Goal: Task Accomplishment & Management: Manage account settings

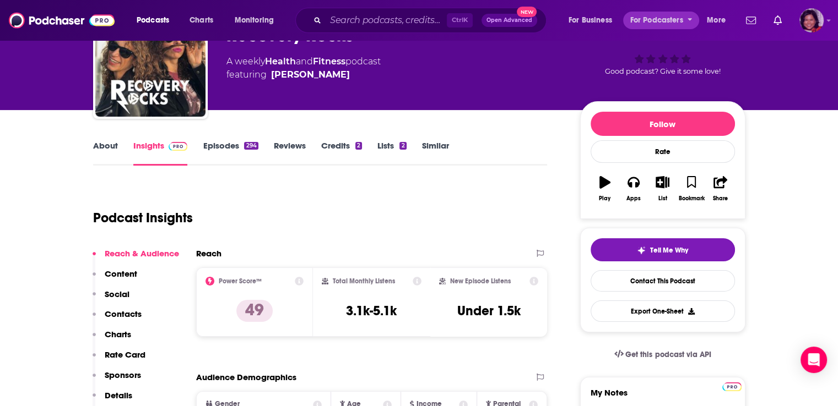
click at [812, 23] on img "Logged in as terelynbc" at bounding box center [811, 20] width 24 height 24
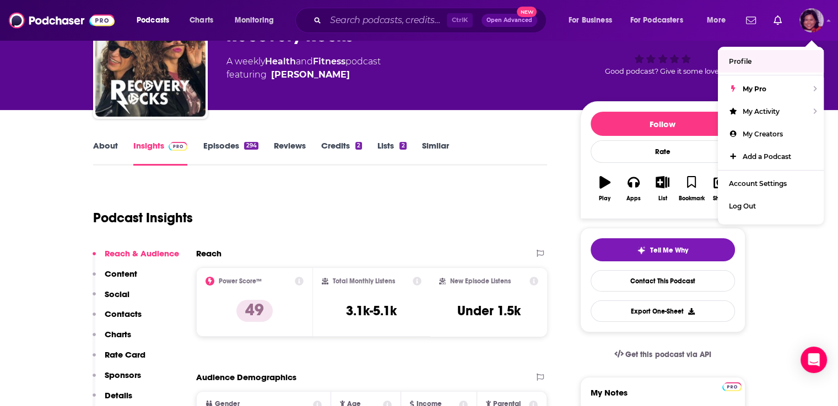
click at [752, 63] on link "Profile" at bounding box center [770, 61] width 106 height 23
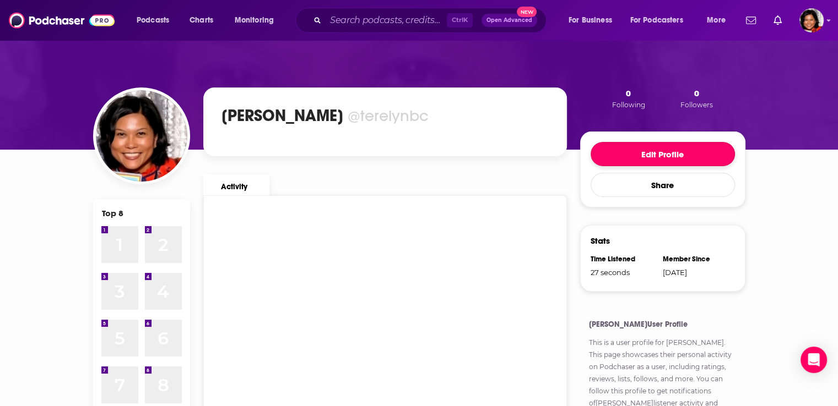
click at [666, 159] on button "Edit Profile" at bounding box center [662, 154] width 144 height 24
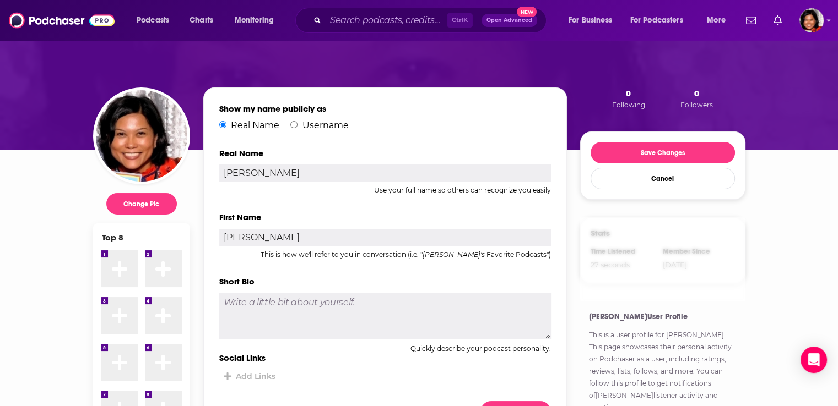
click at [817, 20] on img "Logged in as terelynbc" at bounding box center [811, 20] width 24 height 24
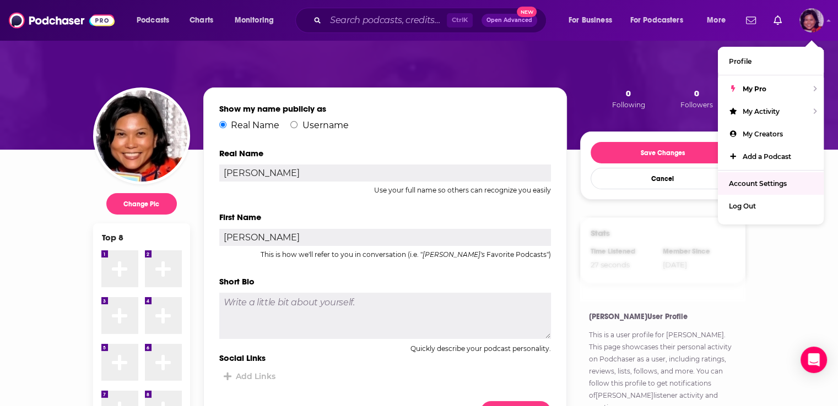
click at [750, 182] on span "Account Settings" at bounding box center [757, 184] width 58 height 8
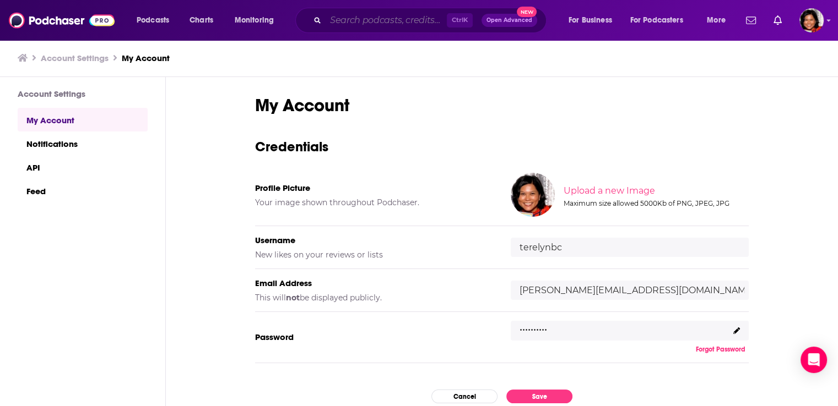
click at [357, 19] on input "Search podcasts, credits, & more..." at bounding box center [385, 21] width 121 height 18
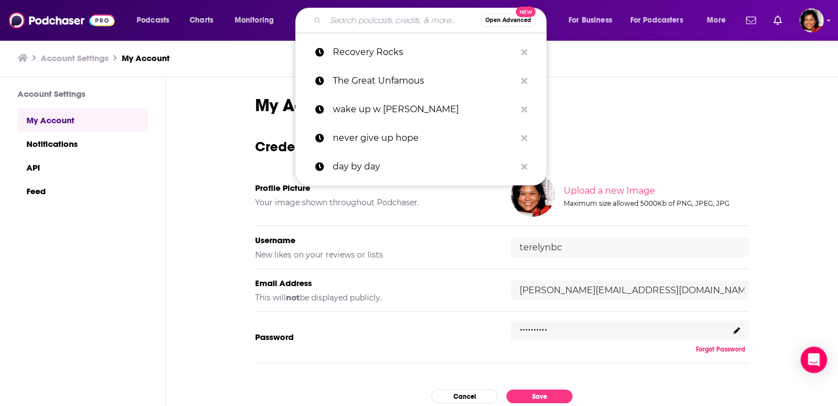
paste input "The Life Shift Podcast"
type input "The Life Shift Podcast"
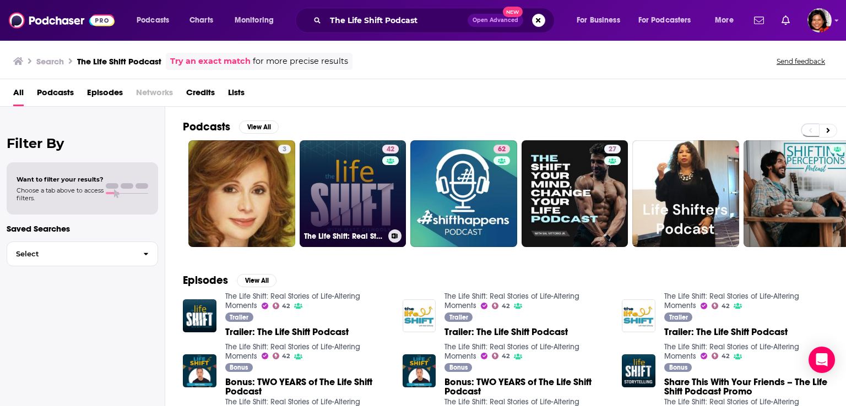
click at [355, 200] on link "42 The Life Shift: Real Stories of Life-Altering Moments" at bounding box center [353, 193] width 107 height 107
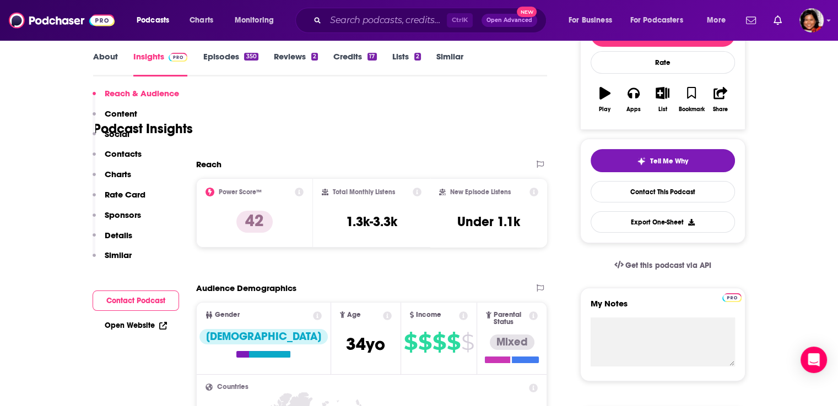
scroll to position [275, 0]
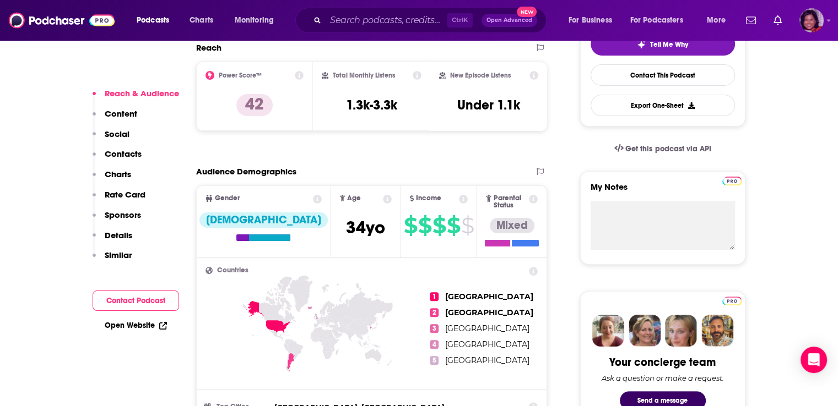
click at [813, 25] on img "Logged in as terelynbc" at bounding box center [811, 20] width 24 height 24
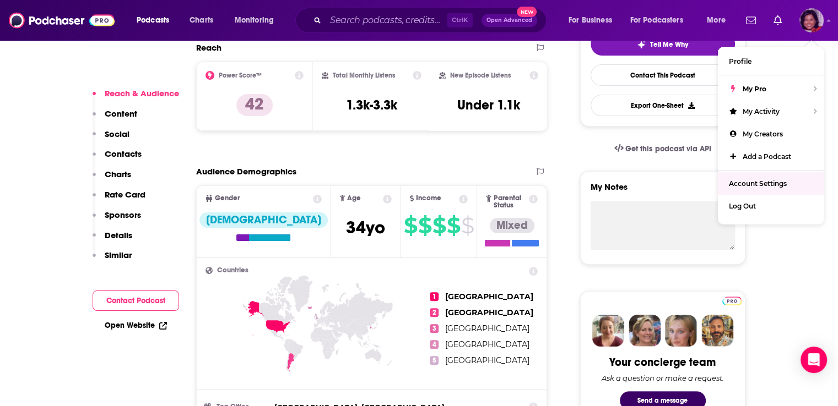
click at [751, 183] on span "Account Settings" at bounding box center [757, 184] width 58 height 8
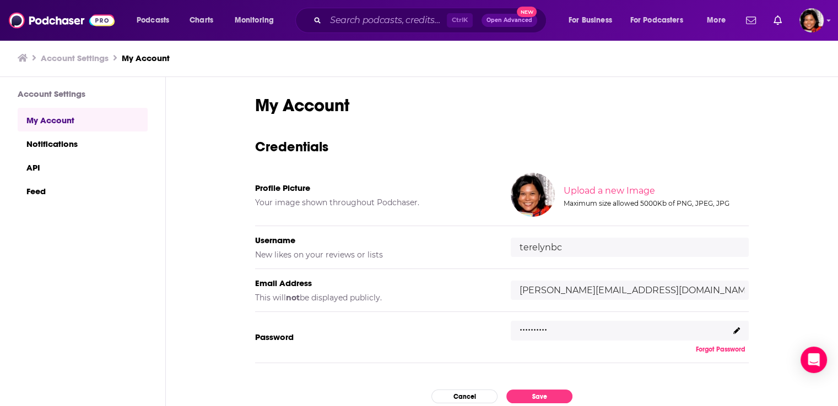
click at [654, 286] on input "[PERSON_NAME][EMAIL_ADDRESS][DOMAIN_NAME]" at bounding box center [629, 290] width 238 height 19
drag, startPoint x: 588, startPoint y: 287, endPoint x: 546, endPoint y: 291, distance: 41.5
click at [546, 291] on input "[PERSON_NAME][EMAIL_ADDRESS][DOMAIN_NAME]" at bounding box center [629, 290] width 238 height 19
type input "[PERSON_NAME][EMAIL_ADDRESS][DOMAIN_NAME]"
click at [541, 398] on button "Save" at bounding box center [539, 397] width 66 height 14
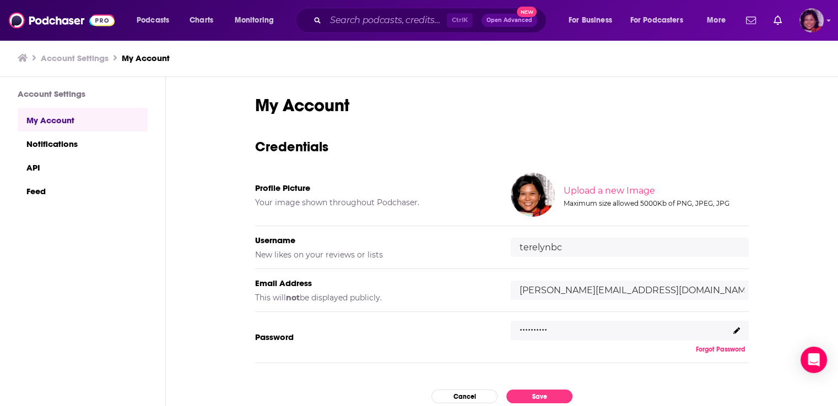
click at [814, 19] on img "Logged in as terelynbc" at bounding box center [811, 20] width 24 height 24
